Goal: Information Seeking & Learning: Find specific fact

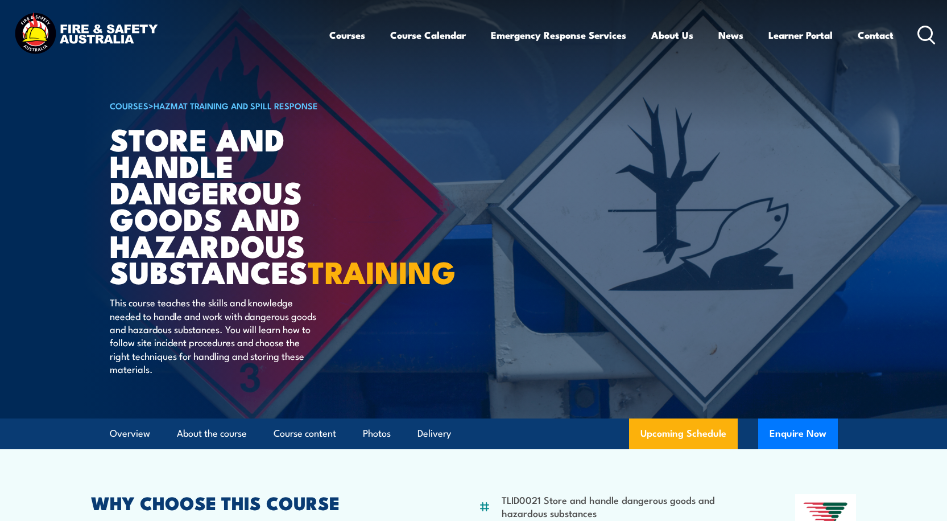
click at [927, 39] on circle at bounding box center [926, 33] width 14 height 14
click at [918, 38] on icon at bounding box center [927, 35] width 18 height 19
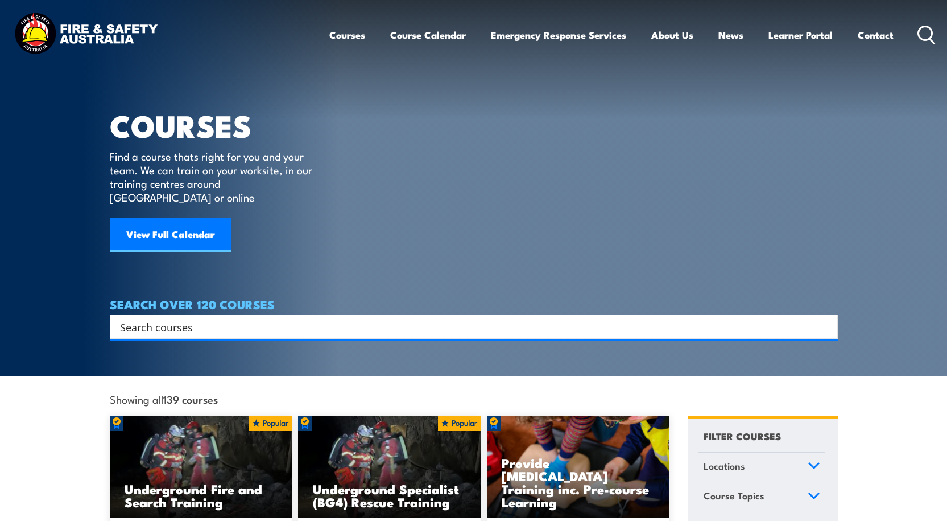
click at [235, 318] on input "Search input" at bounding box center [466, 326] width 693 height 17
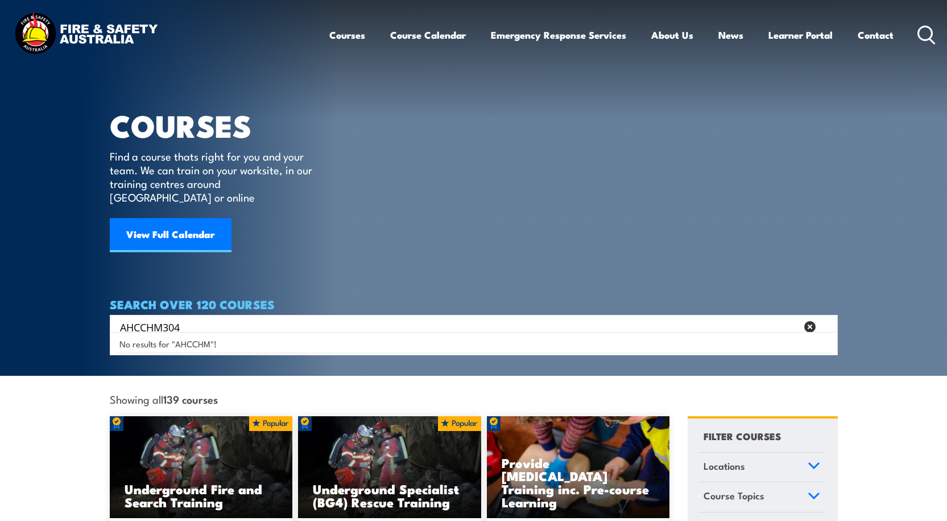
type input "AHCCHM304"
